Goal: Transaction & Acquisition: Book appointment/travel/reservation

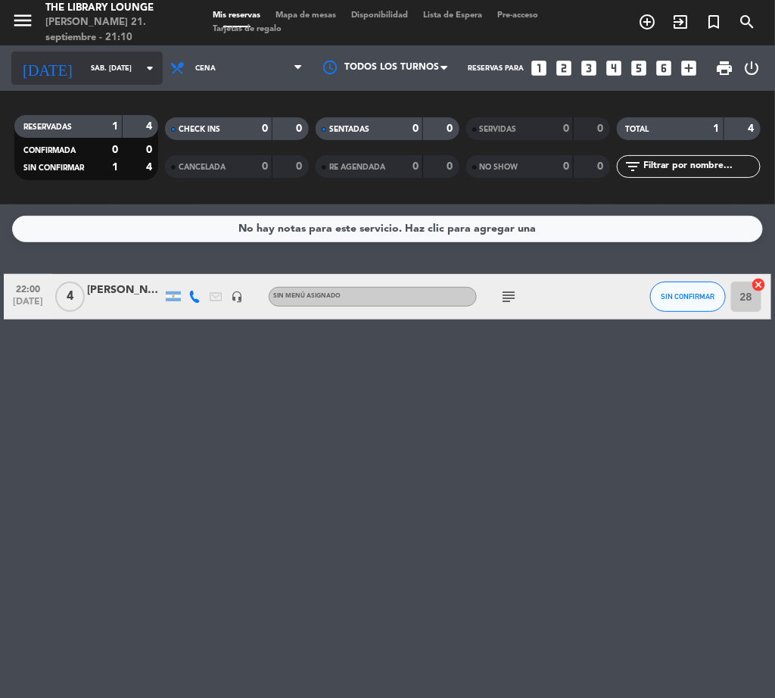
click at [112, 71] on input "sáb. [DATE]" at bounding box center [132, 68] width 99 height 23
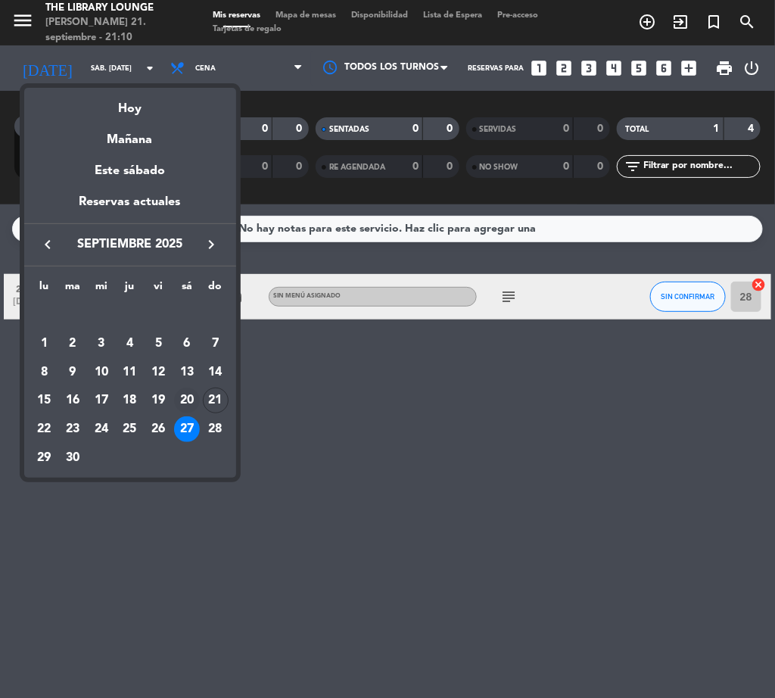
click at [189, 403] on div "20" at bounding box center [187, 401] width 26 height 26
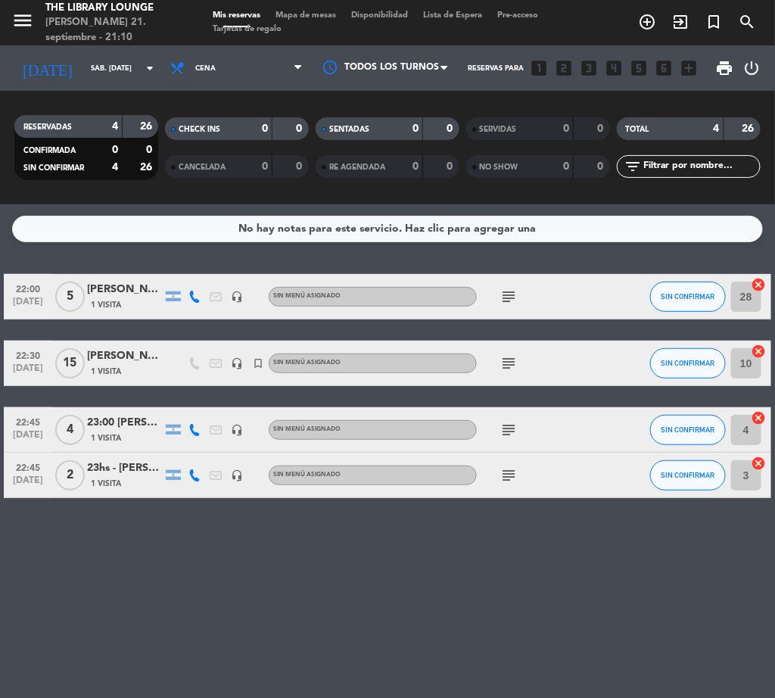
click at [198, 296] on icon at bounding box center [195, 297] width 12 height 12
click at [179, 273] on span "Copiar" at bounding box center [180, 271] width 32 height 16
click at [187, 437] on div at bounding box center [194, 429] width 21 height 45
click at [189, 432] on icon at bounding box center [195, 430] width 12 height 12
click at [167, 405] on span "Copiar" at bounding box center [183, 405] width 32 height 16
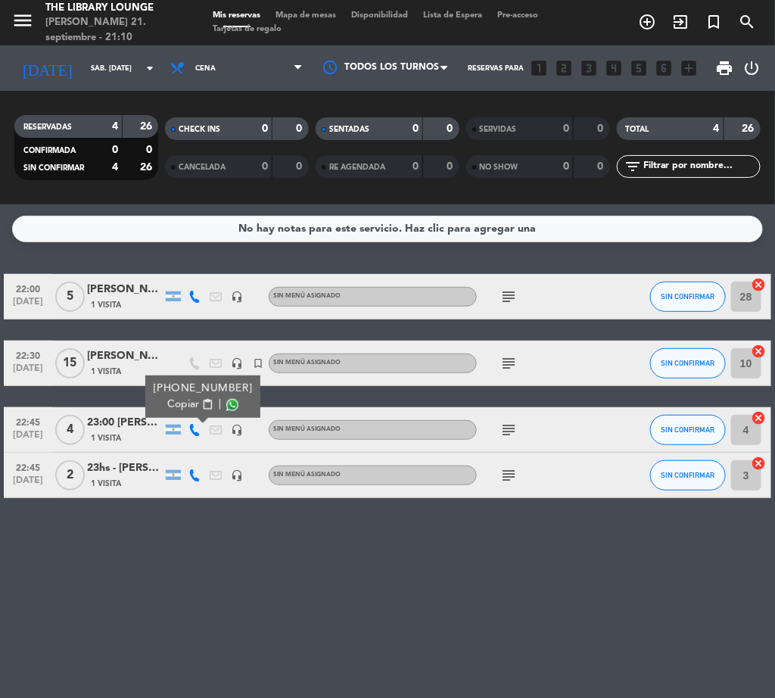
click at [191, 464] on div at bounding box center [194, 475] width 21 height 45
click at [192, 469] on icon at bounding box center [195, 475] width 12 height 12
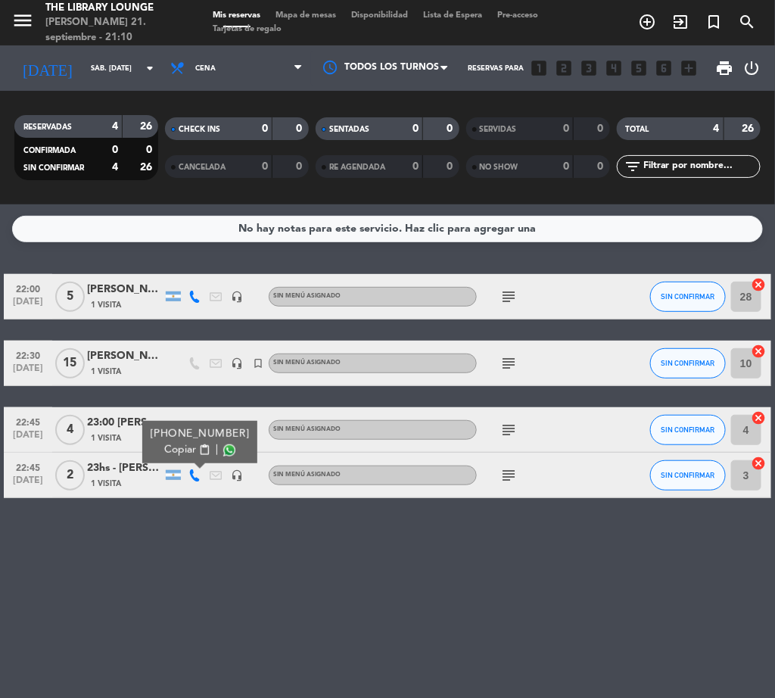
drag, startPoint x: 177, startPoint y: 448, endPoint x: 14, endPoint y: 541, distance: 188.2
click at [176, 448] on span "Copiar" at bounding box center [180, 450] width 32 height 16
click at [148, 76] on icon "arrow_drop_down" at bounding box center [150, 68] width 18 height 18
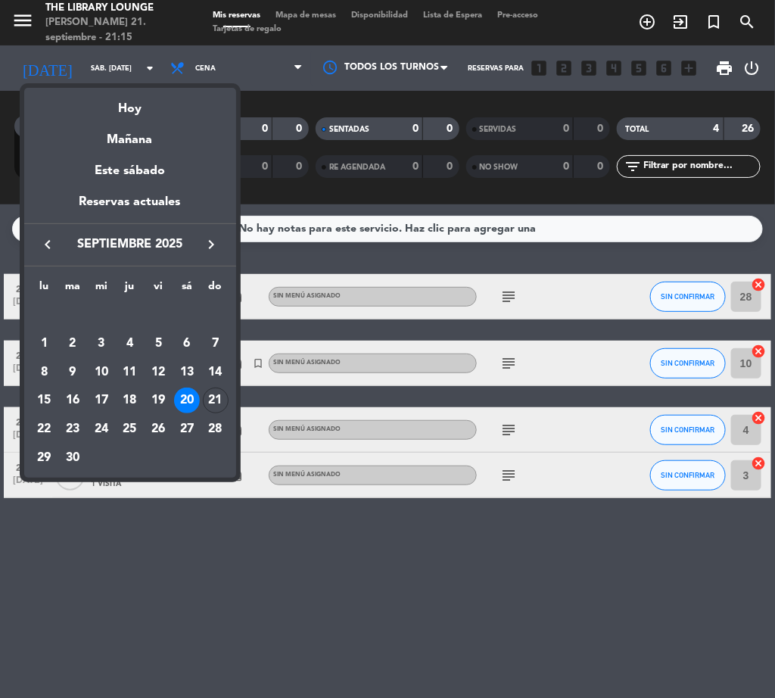
click at [230, 250] on div "keyboard_arrow_left septiembre 2025 keyboard_arrow_right" at bounding box center [130, 244] width 212 height 42
click at [214, 248] on icon "keyboard_arrow_right" at bounding box center [212, 244] width 18 height 18
click at [193, 426] on div "25" at bounding box center [187, 429] width 26 height 26
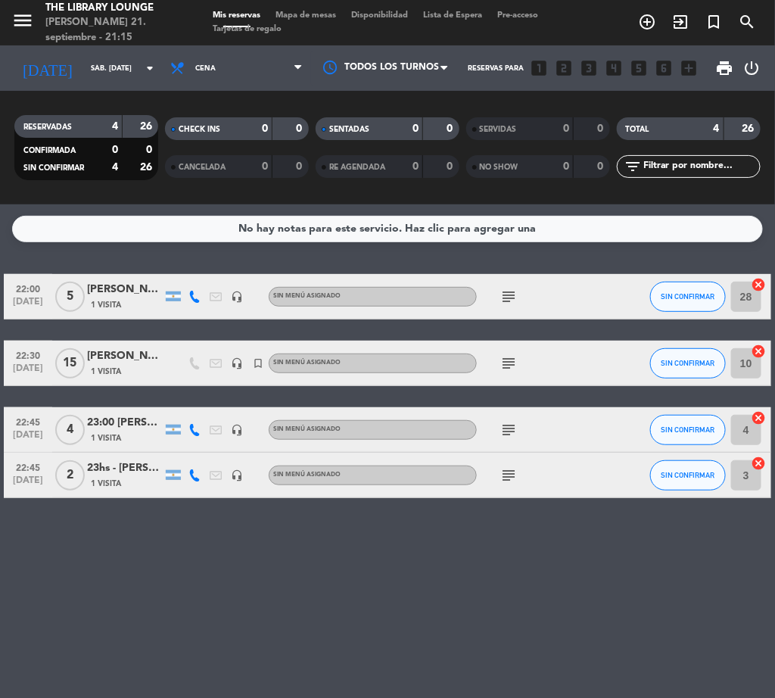
type input "sáb. [DATE]"
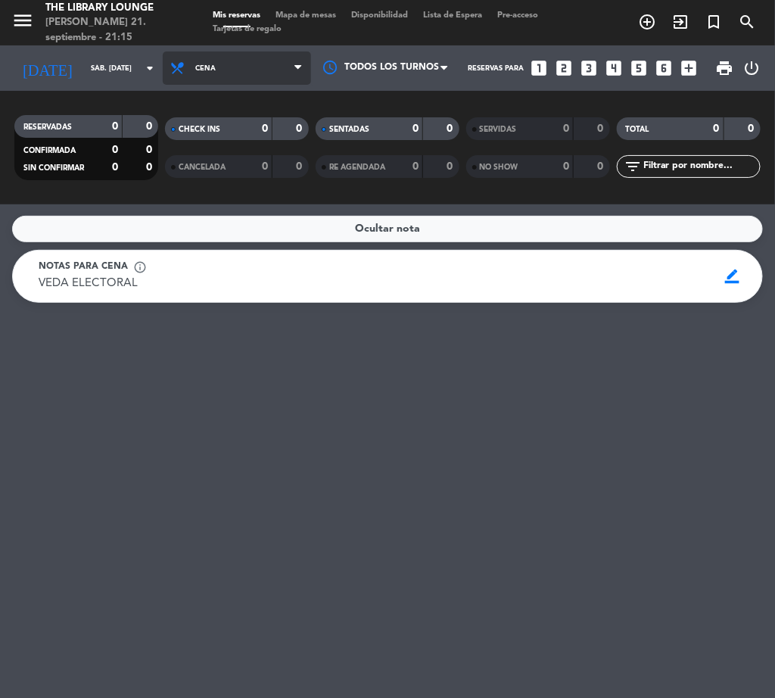
click at [223, 59] on span "Cena" at bounding box center [237, 67] width 148 height 33
click at [259, 236] on ng-component "menu The Library Lounge [PERSON_NAME] 21. septiembre - 21:15 Mis reservas Mapa …" at bounding box center [387, 349] width 775 height 698
click at [223, 69] on span "Cena" at bounding box center [237, 67] width 148 height 33
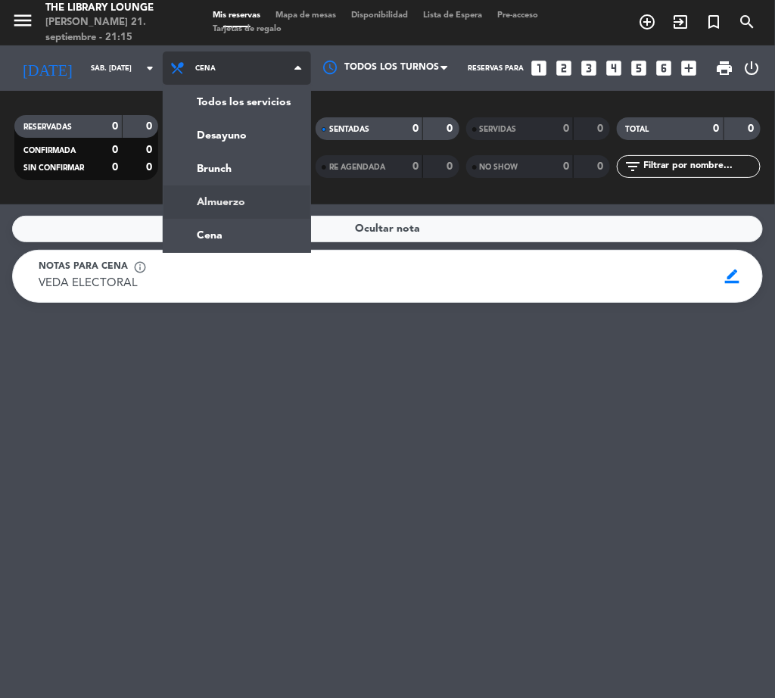
click at [255, 198] on div "menu The Library Lounge [PERSON_NAME] 21. septiembre - 21:15 Mis reservas Mapa …" at bounding box center [387, 102] width 775 height 204
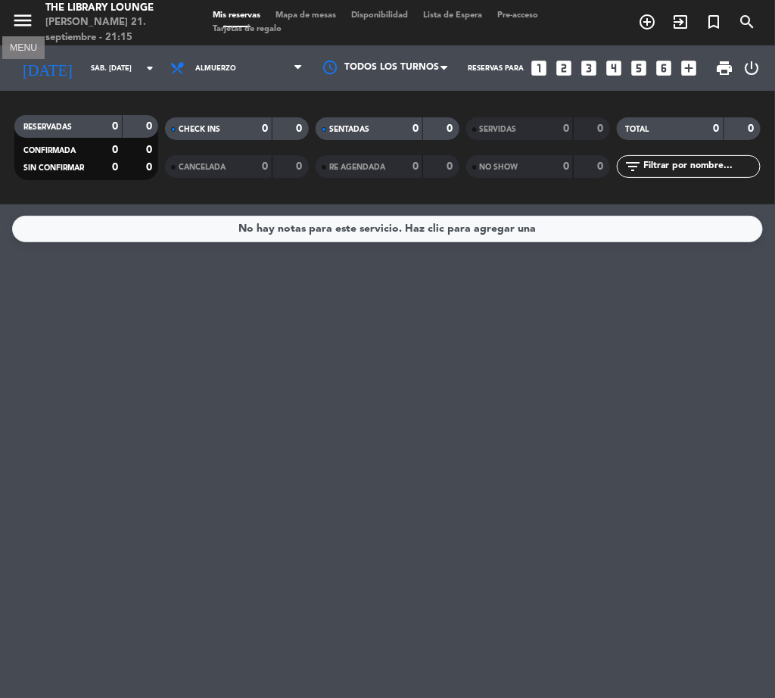
drag, startPoint x: 19, startPoint y: 19, endPoint x: 52, endPoint y: 34, distance: 36.6
click at [21, 20] on icon "menu" at bounding box center [22, 20] width 23 height 23
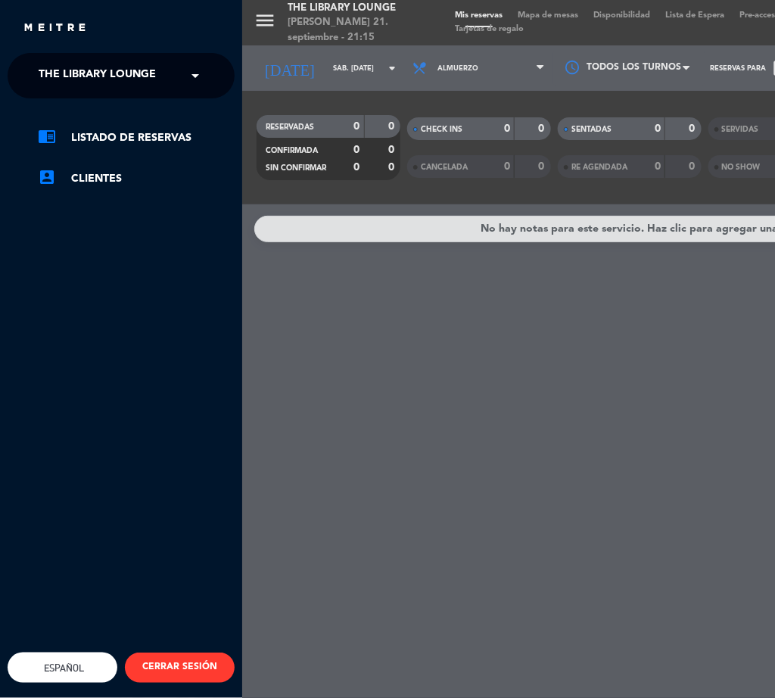
click at [93, 57] on ng-select "× The Library Lounge ×" at bounding box center [121, 75] width 227 height 45
drag, startPoint x: 98, startPoint y: 64, endPoint x: 96, endPoint y: 76, distance: 12.3
click at [98, 64] on span "The Library Lounge" at bounding box center [97, 76] width 117 height 32
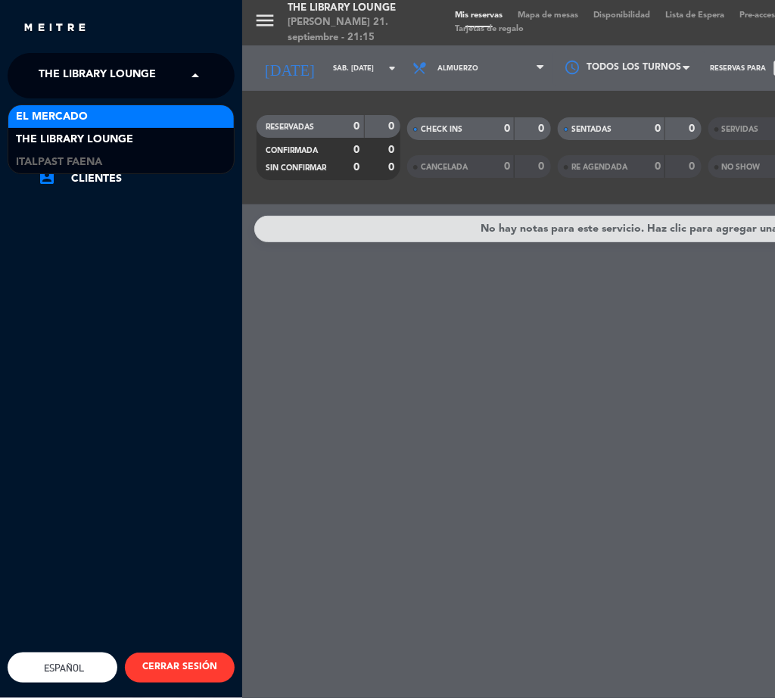
click at [103, 102] on div "chrome_reader_mode Listado de Reservas account_box Clientes" at bounding box center [121, 165] width 250 height 135
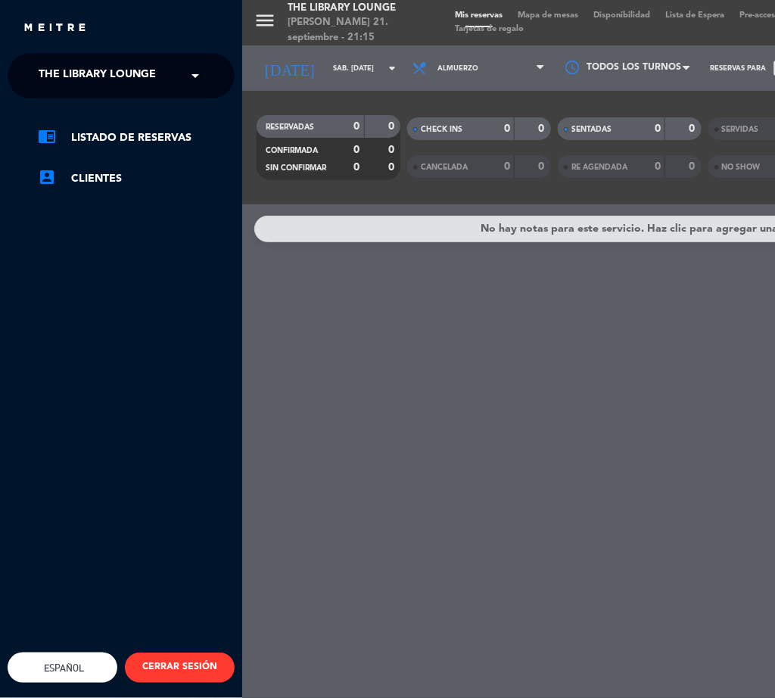
click at [107, 82] on span "The Library Lounge" at bounding box center [97, 76] width 117 height 32
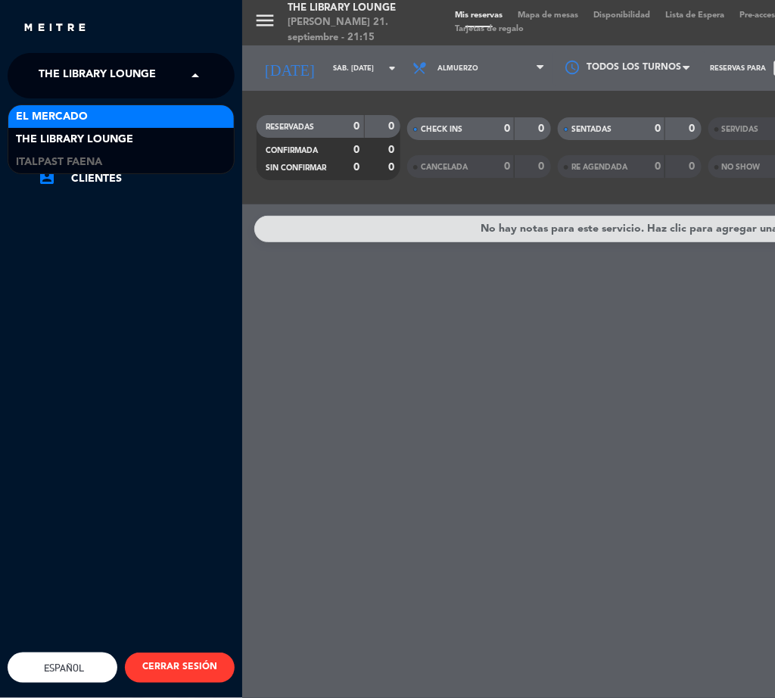
click at [108, 114] on div "El Mercado" at bounding box center [121, 116] width 226 height 23
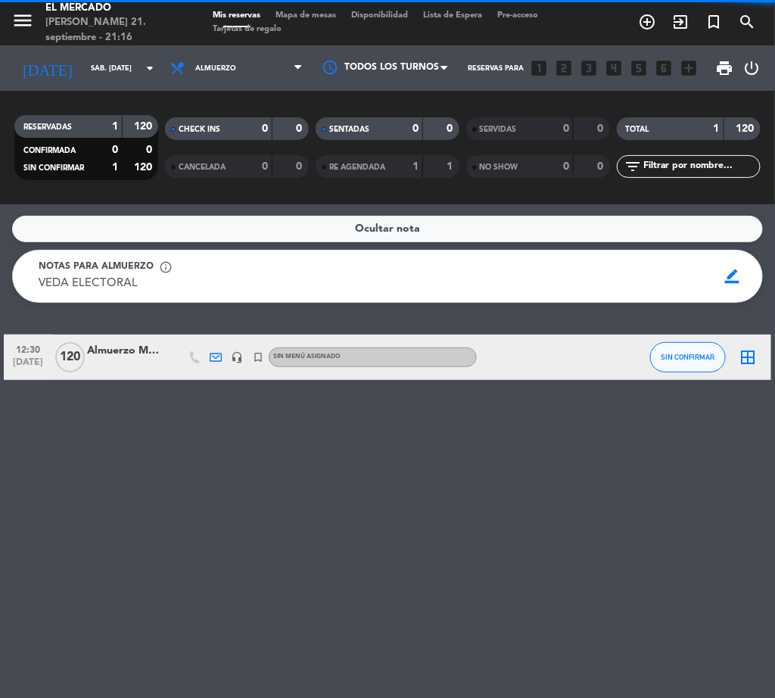
click at [246, 67] on span "Almuerzo" at bounding box center [237, 67] width 148 height 33
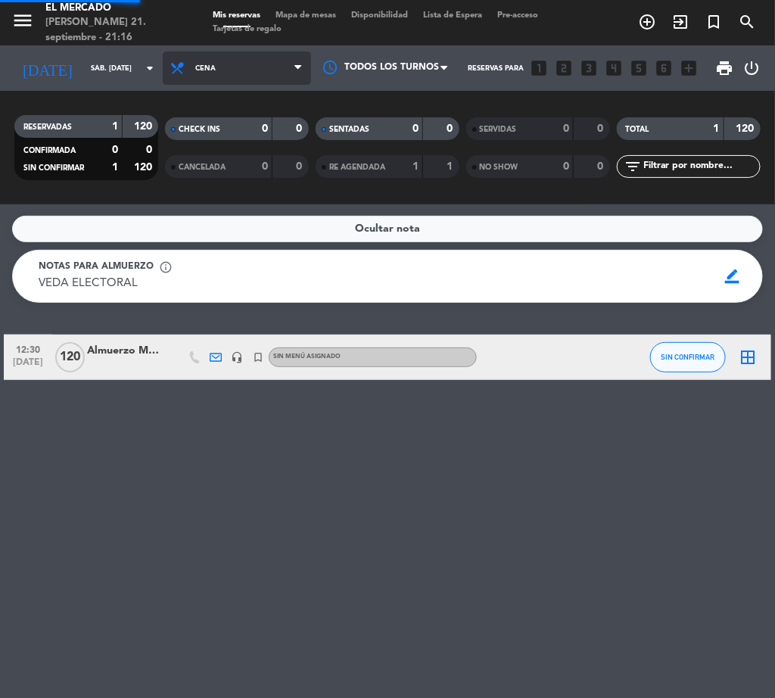
click at [260, 225] on ng-component "menu El [PERSON_NAME] 21. septiembre - 21:16 Mis reservas Mapa de mesas Disponi…" at bounding box center [387, 349] width 775 height 698
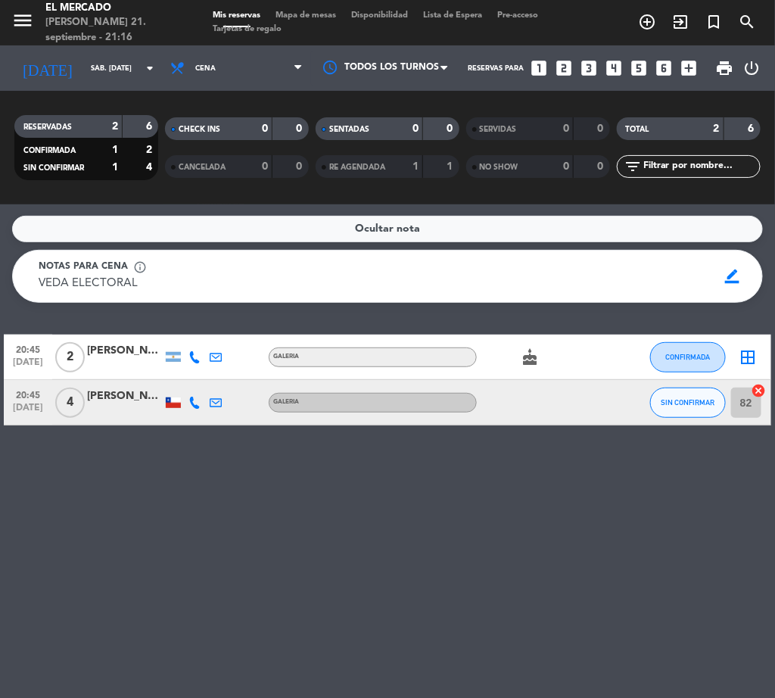
click at [160, 344] on div "[PERSON_NAME]" at bounding box center [125, 350] width 76 height 17
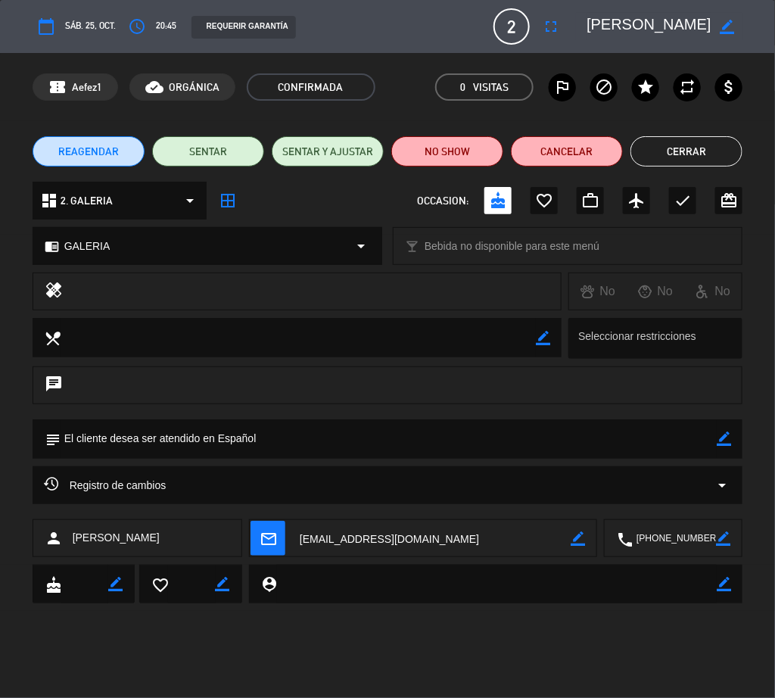
click at [186, 479] on div "Registro de cambios arrow_drop_down" at bounding box center [388, 485] width 688 height 18
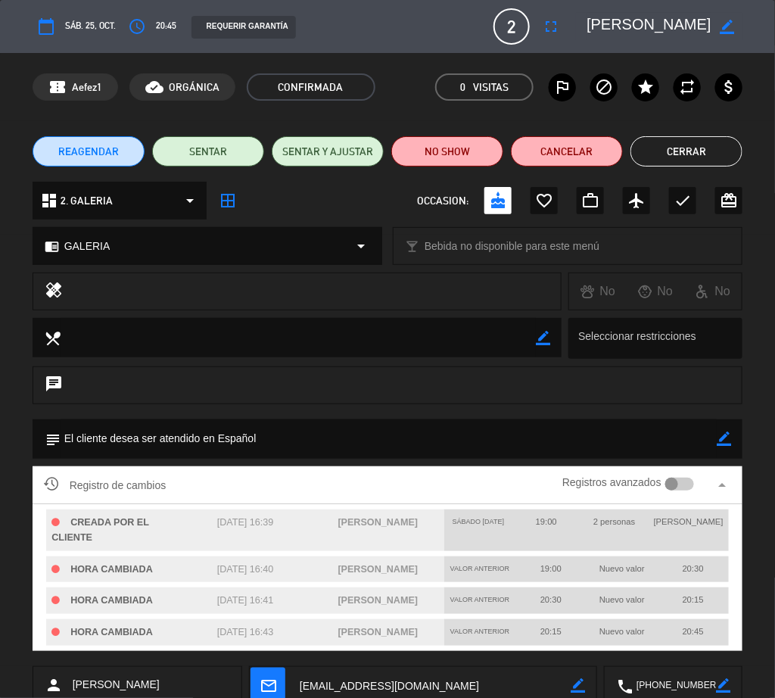
click at [719, 441] on icon "border_color" at bounding box center [724, 439] width 14 height 14
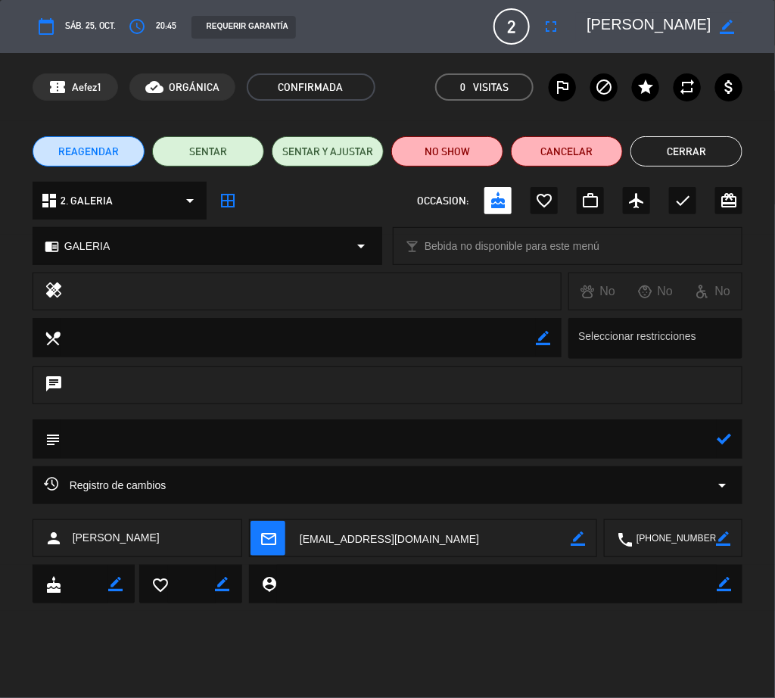
click at [611, 452] on textarea at bounding box center [389, 438] width 657 height 39
type textarea "ADENTRO"
drag, startPoint x: 729, startPoint y: 443, endPoint x: 716, endPoint y: 439, distance: 14.1
click at [728, 443] on icon at bounding box center [724, 439] width 14 height 14
click at [681, 141] on button "Cerrar" at bounding box center [687, 151] width 112 height 30
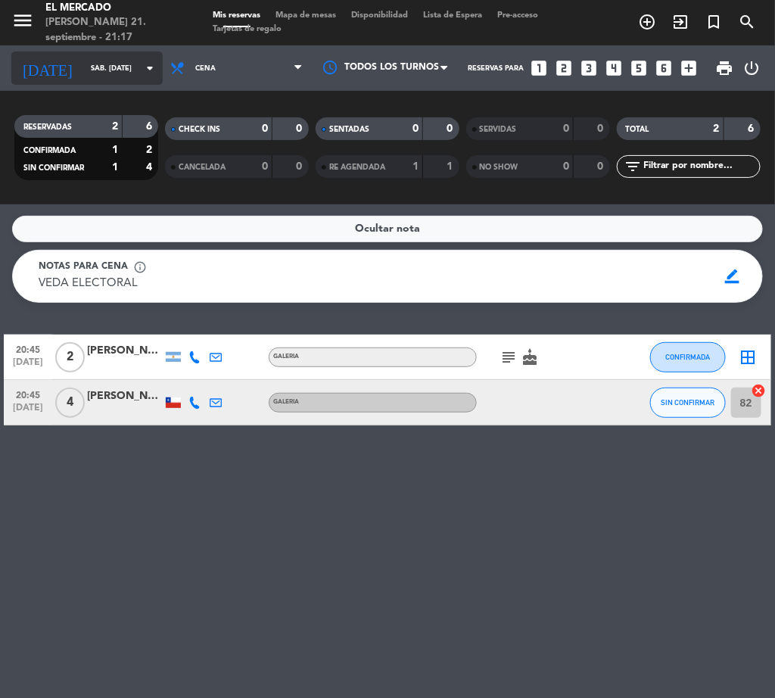
click at [83, 70] on input "sáb. [DATE]" at bounding box center [132, 68] width 99 height 23
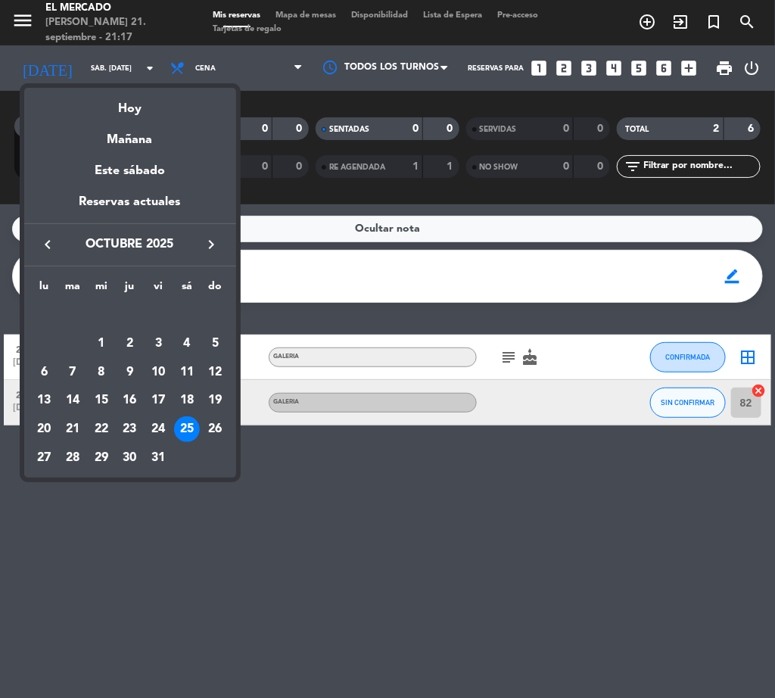
click at [43, 248] on icon "keyboard_arrow_left" at bounding box center [48, 244] width 18 height 18
click at [48, 420] on div "22" at bounding box center [44, 429] width 26 height 26
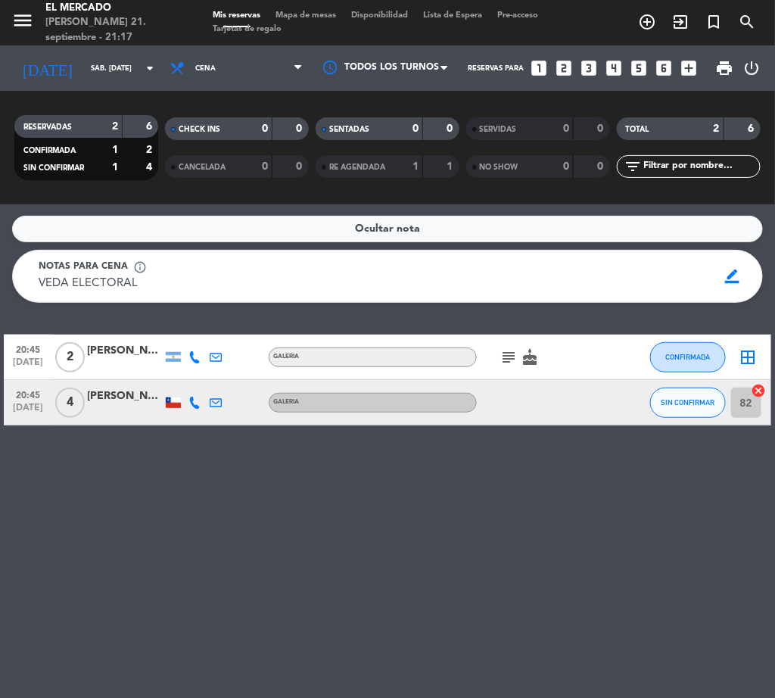
type input "lun. [DATE]"
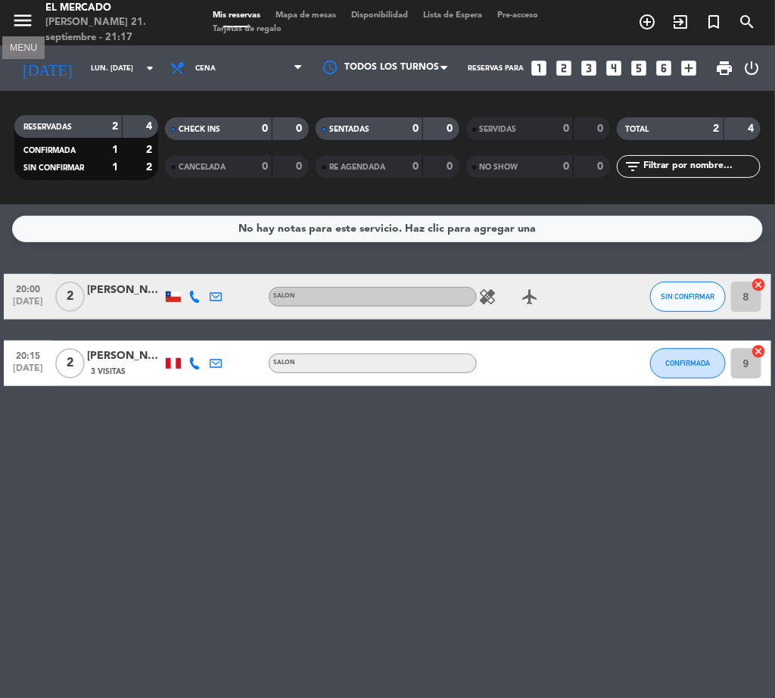
click at [25, 30] on icon "menu" at bounding box center [22, 20] width 23 height 23
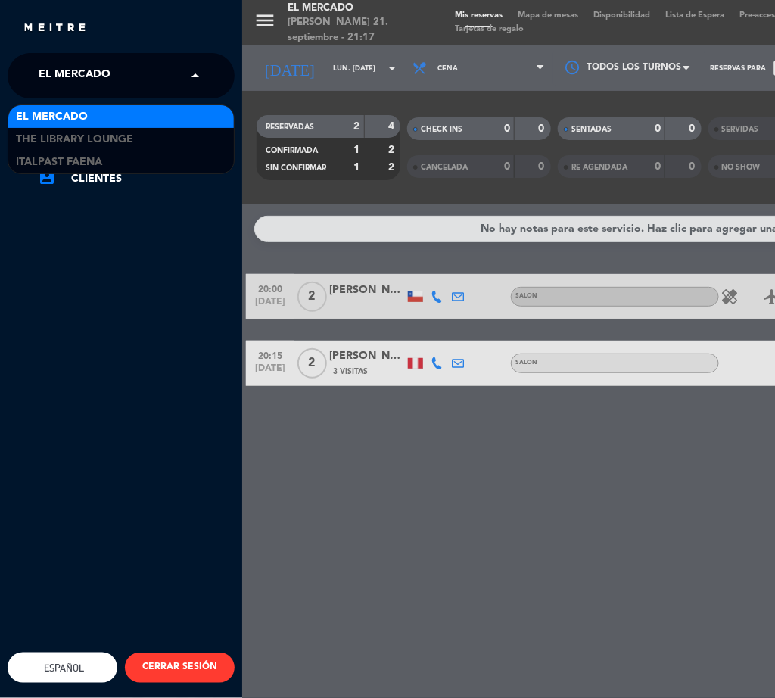
drag, startPoint x: 70, startPoint y: 76, endPoint x: 80, endPoint y: 89, distance: 15.8
click at [73, 78] on span "El Mercado" at bounding box center [75, 76] width 72 height 32
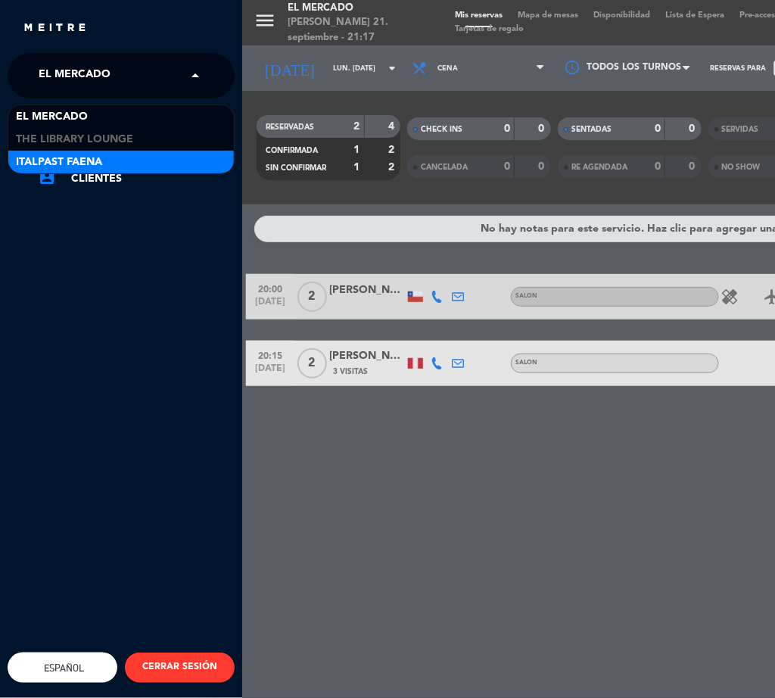
click at [98, 159] on span "Italpast Faena" at bounding box center [59, 162] width 86 height 17
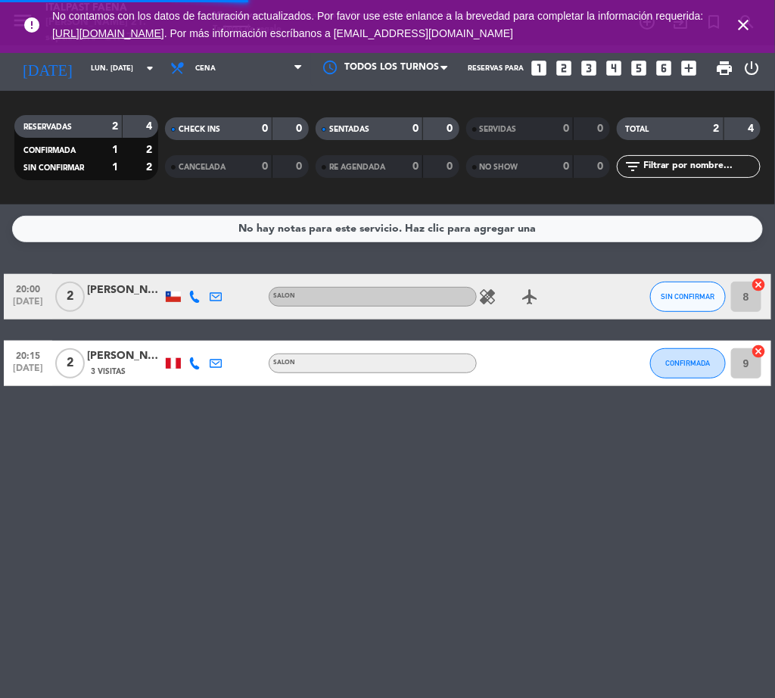
click at [747, 23] on icon "close" at bounding box center [743, 25] width 18 height 18
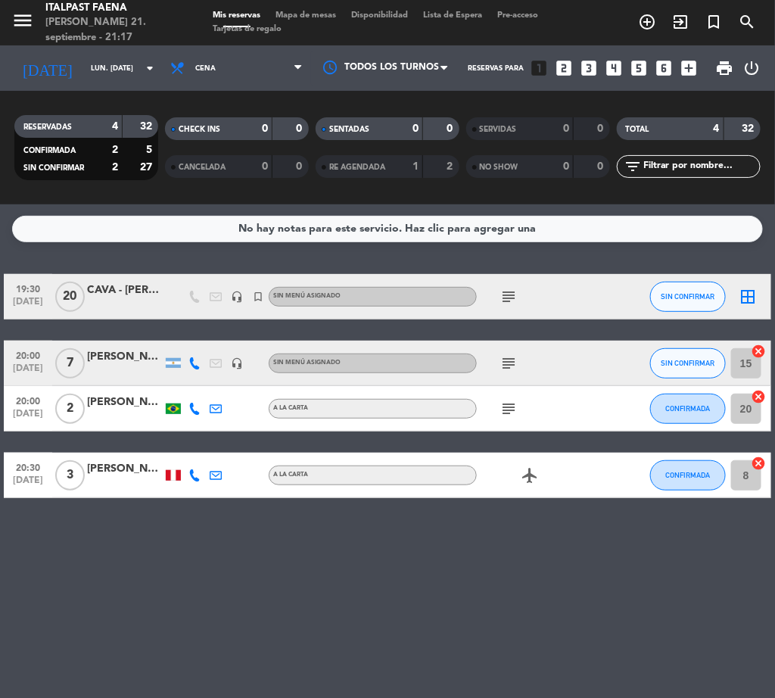
click at [328, 11] on span "Mapa de mesas" at bounding box center [306, 15] width 76 height 8
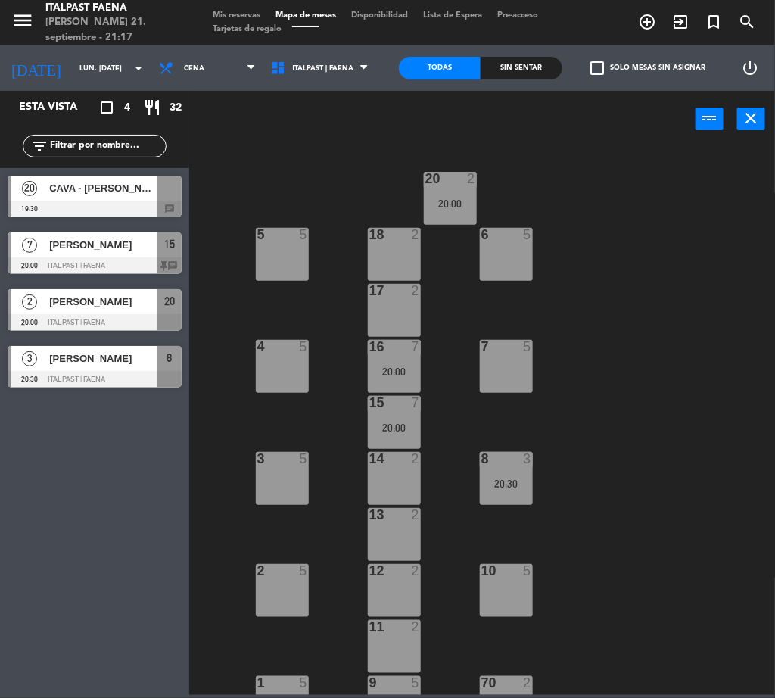
click at [395, 508] on div at bounding box center [394, 515] width 25 height 14
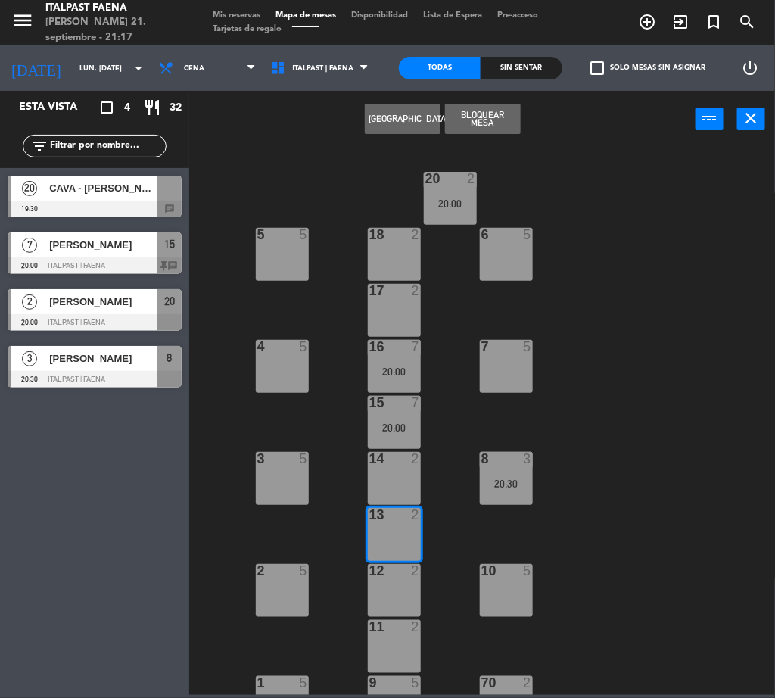
click at [394, 519] on div at bounding box center [394, 515] width 25 height 14
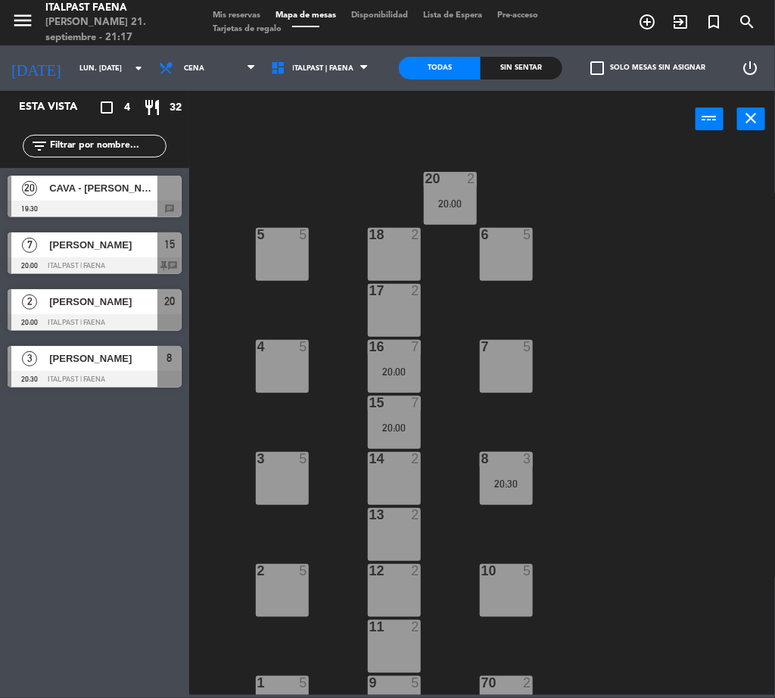
click at [286, 454] on div at bounding box center [282, 459] width 25 height 14
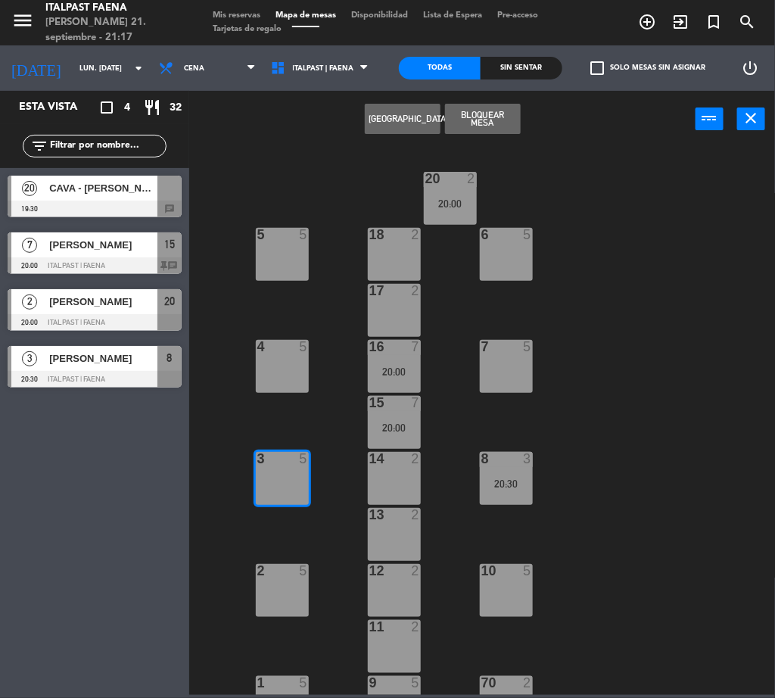
click at [411, 123] on button "[GEOGRAPHIC_DATA]" at bounding box center [403, 119] width 76 height 30
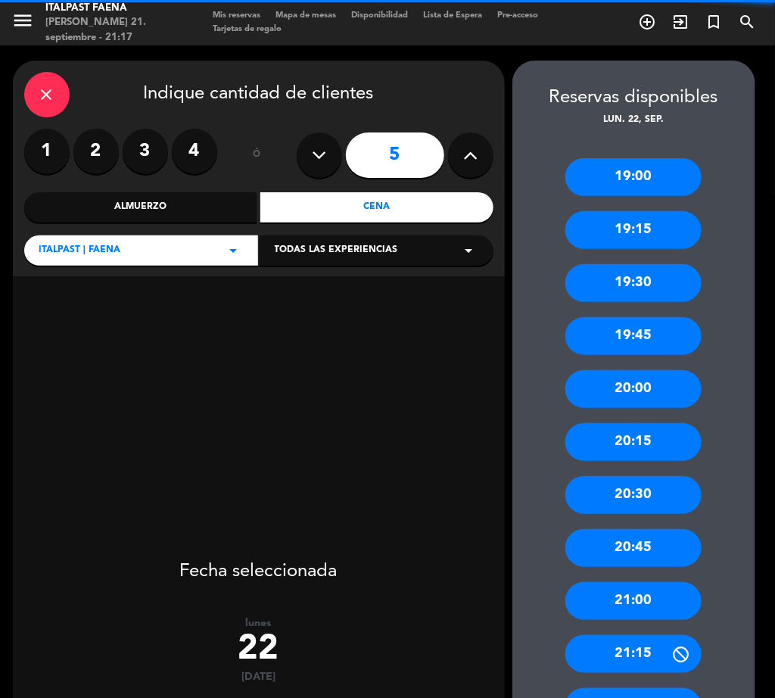
click at [203, 148] on label "4" at bounding box center [194, 151] width 45 height 45
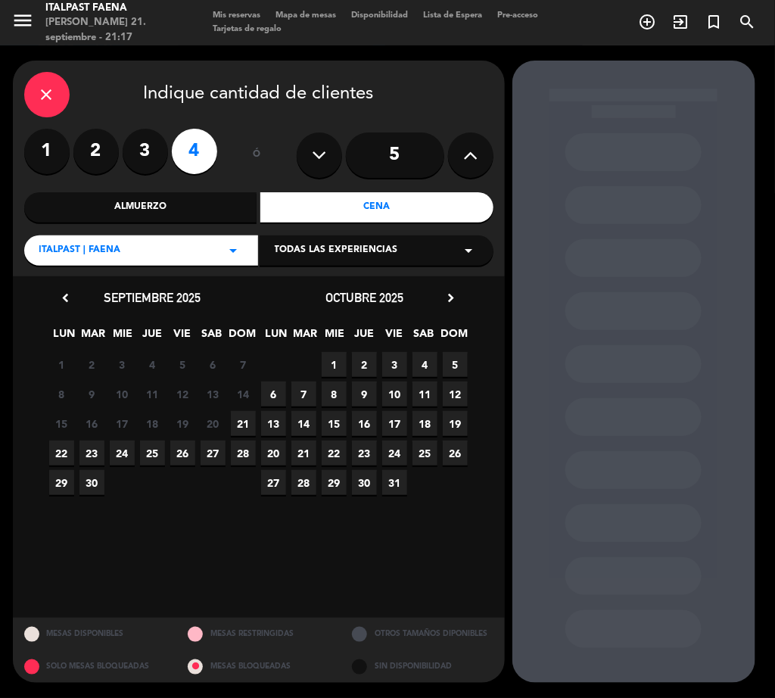
click at [64, 457] on span "22" at bounding box center [61, 453] width 25 height 25
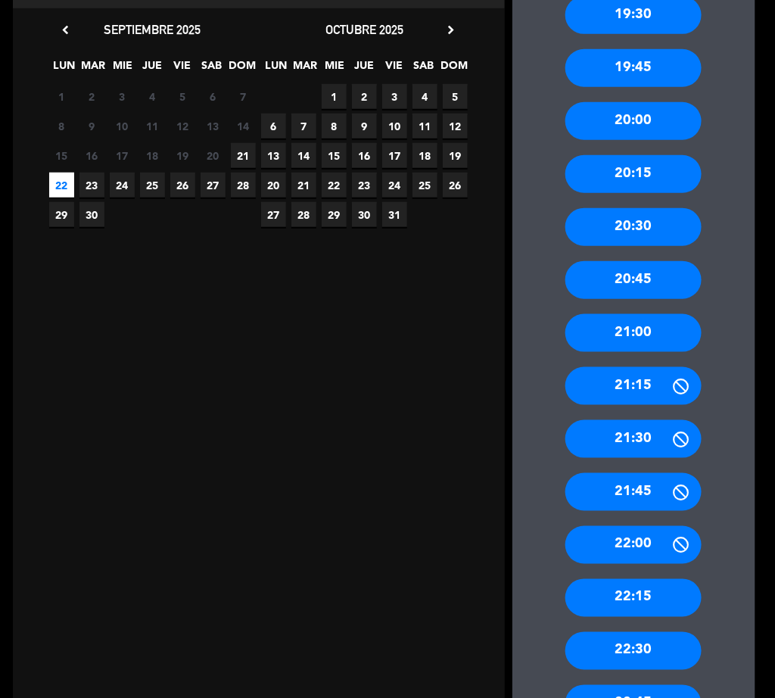
scroll to position [341, 0]
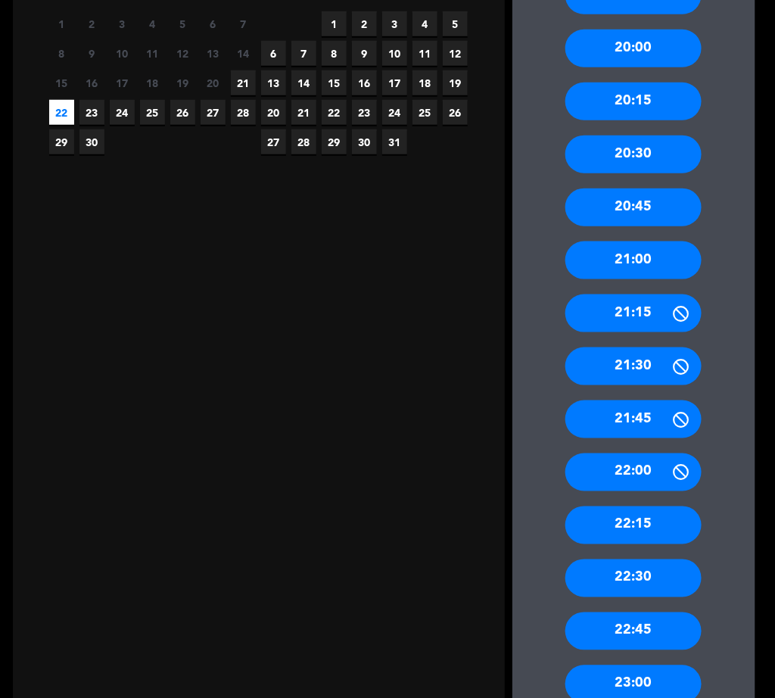
click at [663, 153] on div "20:30" at bounding box center [634, 155] width 136 height 38
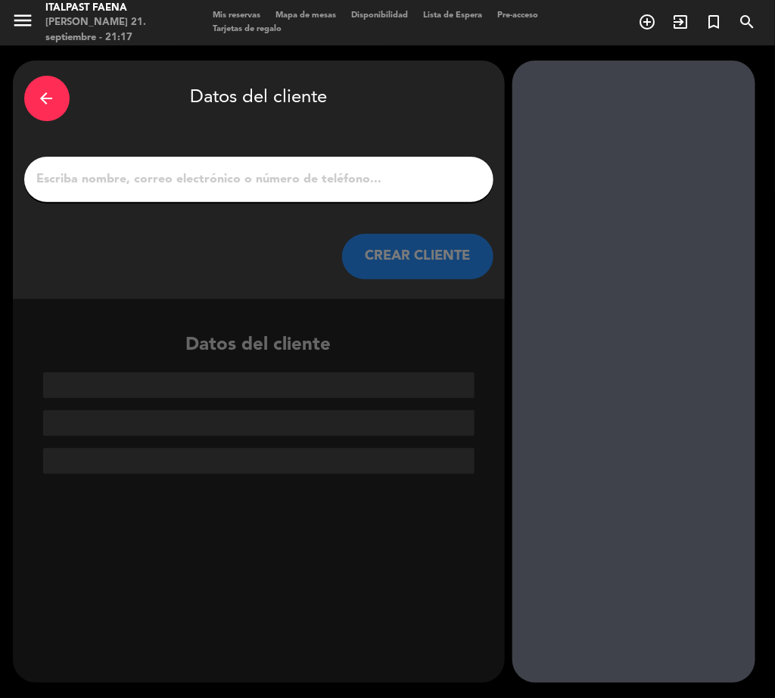
drag, startPoint x: 60, startPoint y: 105, endPoint x: 128, endPoint y: 107, distance: 68.2
click at [70, 105] on div "arrow_back Datos del cliente" at bounding box center [258, 98] width 469 height 53
click at [58, 107] on div "arrow_back" at bounding box center [46, 98] width 45 height 45
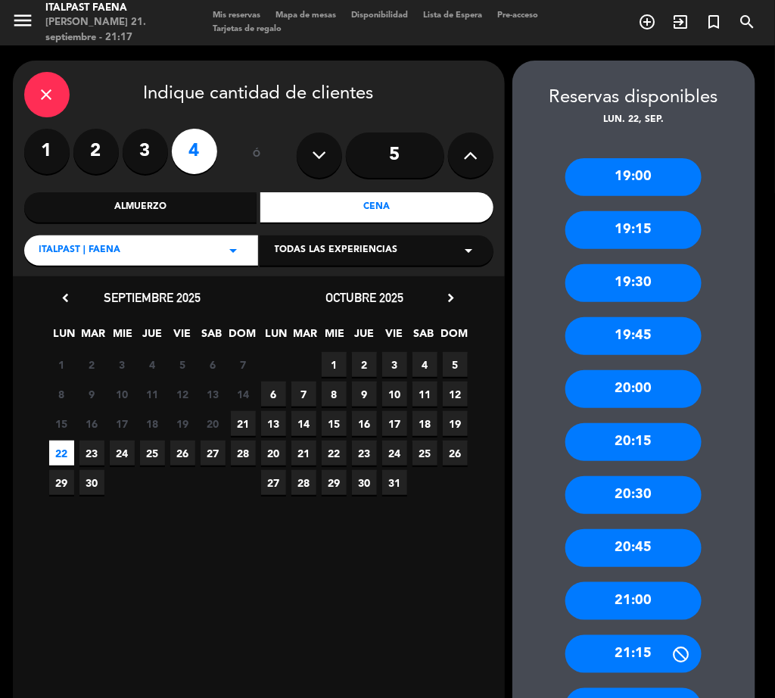
click at [645, 382] on div "20:00" at bounding box center [634, 389] width 136 height 38
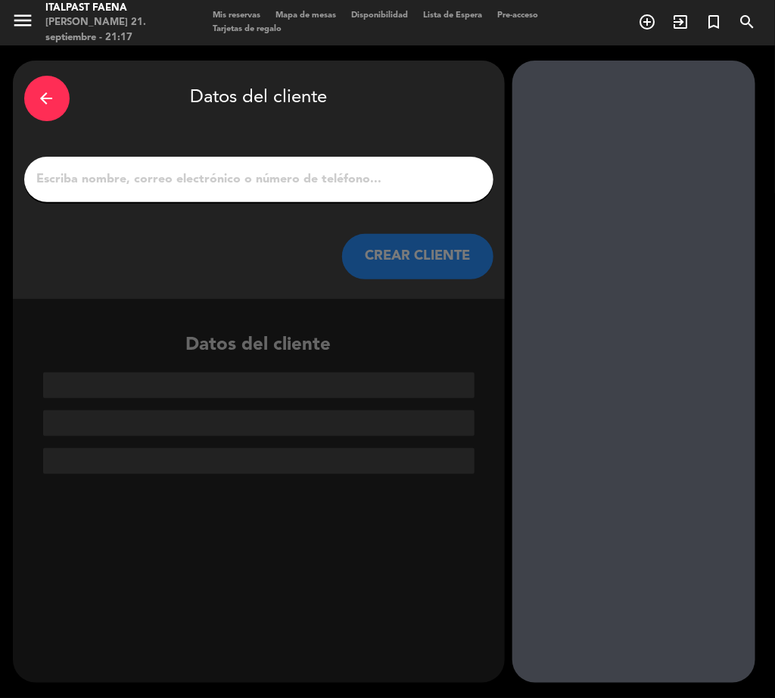
click at [270, 170] on input "1" at bounding box center [259, 179] width 447 height 21
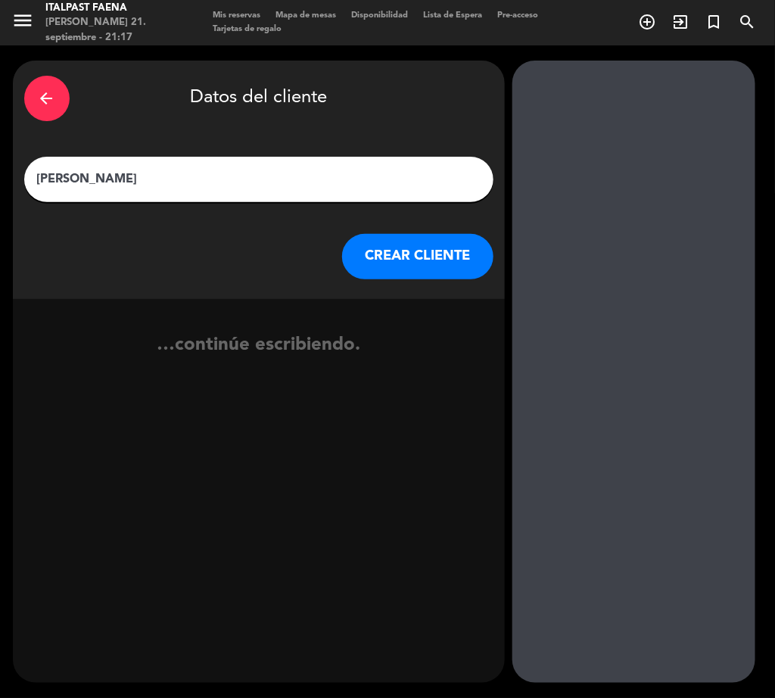
type input "[PERSON_NAME]"
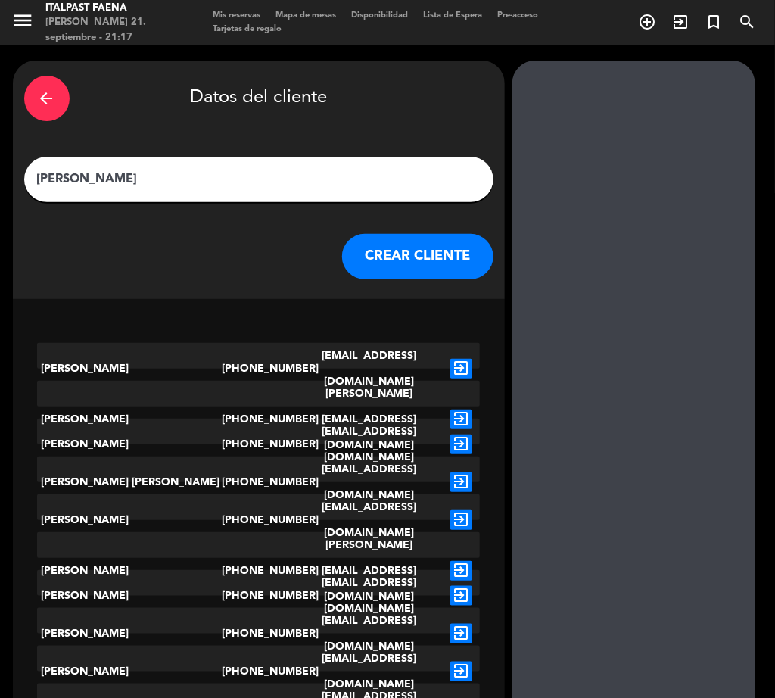
click at [441, 254] on button "CREAR CLIENTE" at bounding box center [417, 256] width 151 height 45
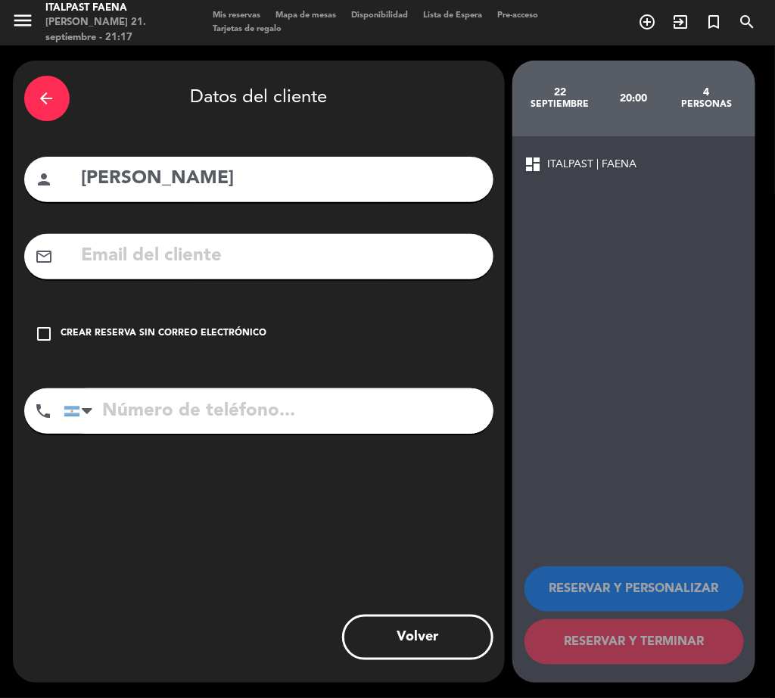
drag, startPoint x: 76, startPoint y: 321, endPoint x: 87, endPoint y: 332, distance: 16.1
click at [80, 321] on div "check_box_outline_blank Crear reserva sin correo electrónico" at bounding box center [258, 333] width 469 height 45
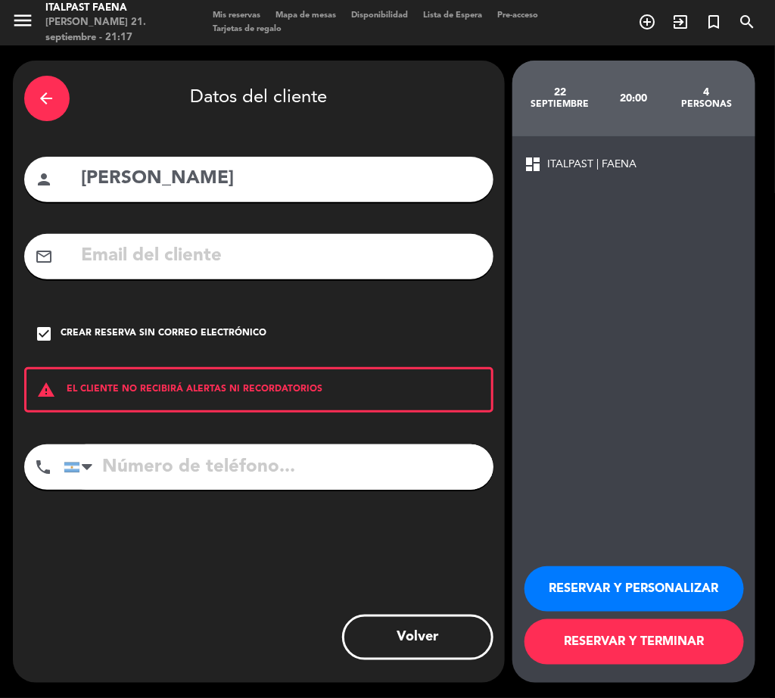
click at [151, 439] on div "arrow_back Datos del cliente person [PERSON_NAME] mail_outline check_box Crear …" at bounding box center [259, 372] width 492 height 622
click at [153, 453] on input "tel" at bounding box center [279, 466] width 430 height 45
type input "[PHONE_NUMBER]"
click at [591, 588] on button "RESERVAR Y PERSONALIZAR" at bounding box center [635, 588] width 220 height 45
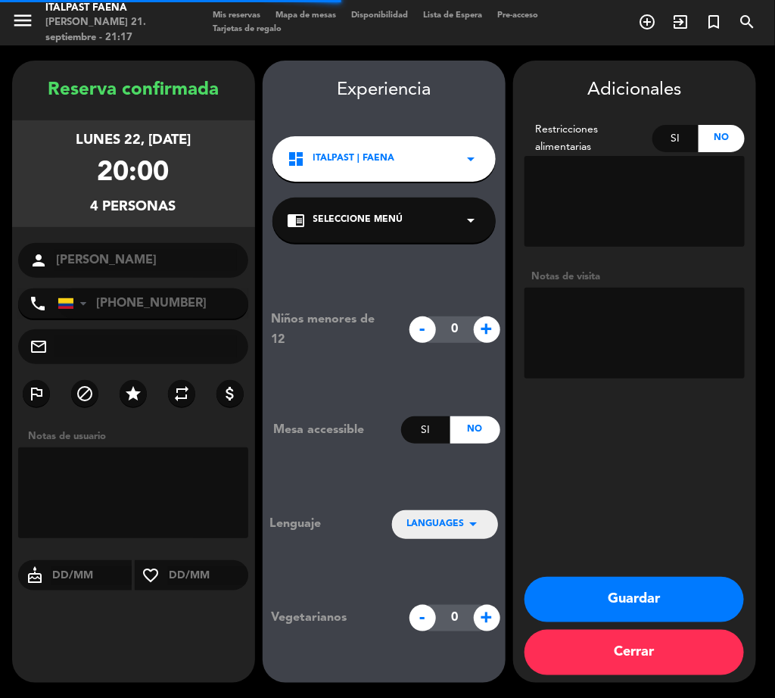
click at [602, 345] on textarea at bounding box center [635, 333] width 220 height 91
type textarea "210925 - mt - italpast"
click at [639, 578] on button "Guardar" at bounding box center [635, 599] width 220 height 45
